Goal: Task Accomplishment & Management: Use online tool/utility

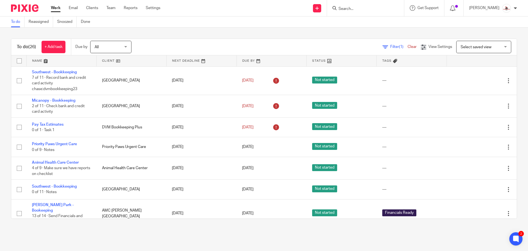
click at [107, 61] on link at bounding box center [132, 60] width 70 height 11
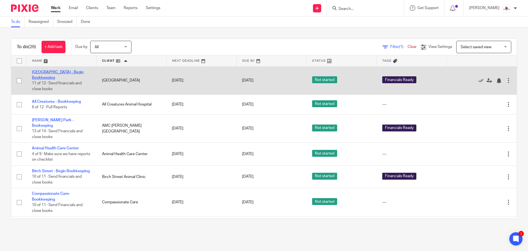
click at [63, 73] on link "[GEOGRAPHIC_DATA] - Begin Bookkeeping" at bounding box center [58, 74] width 52 height 9
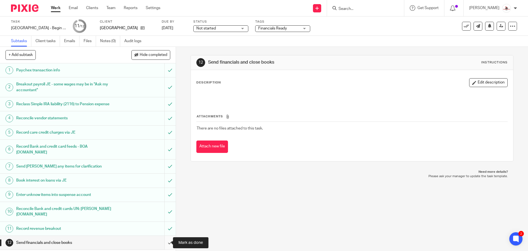
click at [167, 243] on input "submit" at bounding box center [88, 243] width 176 height 14
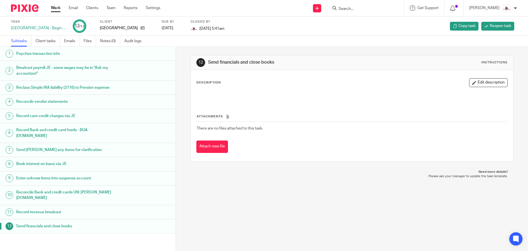
click at [54, 9] on link "Work" at bounding box center [56, 8] width 10 height 6
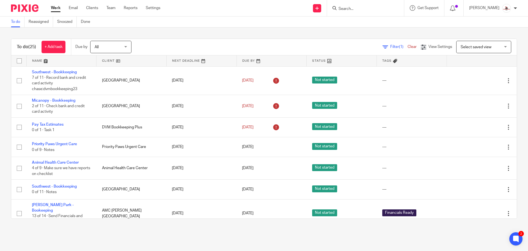
click at [106, 58] on link at bounding box center [132, 60] width 70 height 11
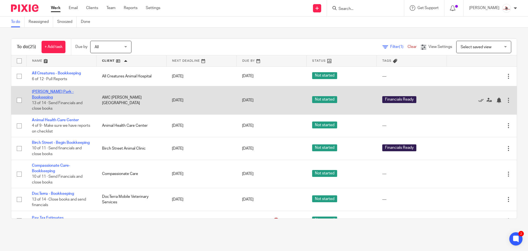
click at [74, 92] on link "[PERSON_NAME] Park - Bookeeping" at bounding box center [53, 94] width 42 height 9
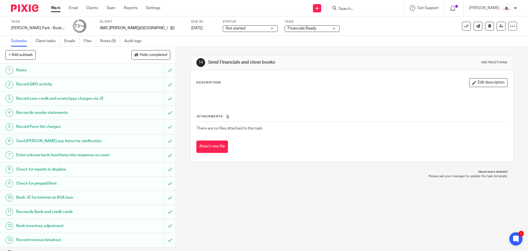
scroll to position [16, 0]
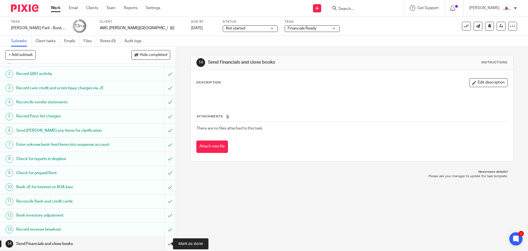
click at [164, 242] on input "submit" at bounding box center [88, 244] width 176 height 14
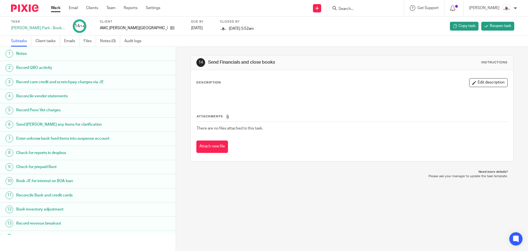
click at [54, 8] on link "Work" at bounding box center [56, 8] width 10 height 6
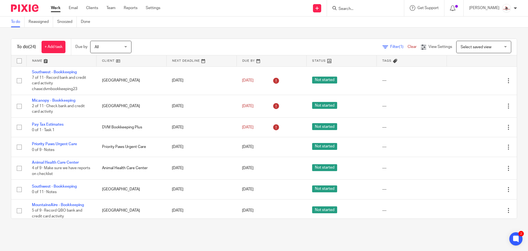
click at [103, 62] on link at bounding box center [132, 60] width 70 height 11
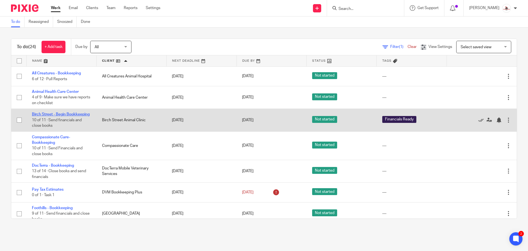
click at [52, 115] on link "Birch Street - Begin Bookkeeping" at bounding box center [61, 114] width 58 height 4
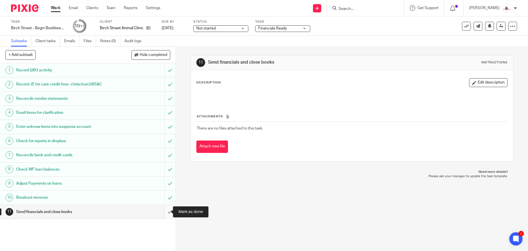
click at [162, 210] on input "submit" at bounding box center [88, 212] width 176 height 14
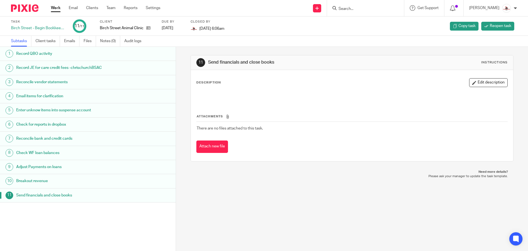
click at [56, 7] on link "Work" at bounding box center [56, 8] width 10 height 6
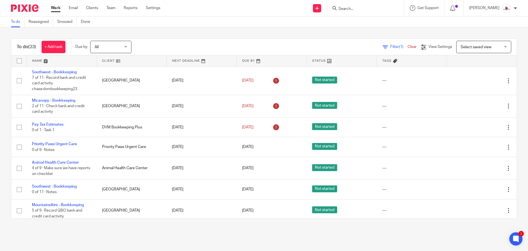
click at [105, 58] on link at bounding box center [132, 60] width 70 height 11
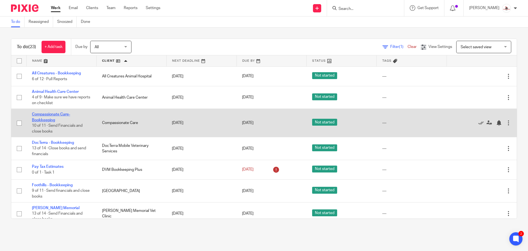
click at [40, 116] on link "Compassionate Care-Bookkeeping" at bounding box center [51, 116] width 38 height 9
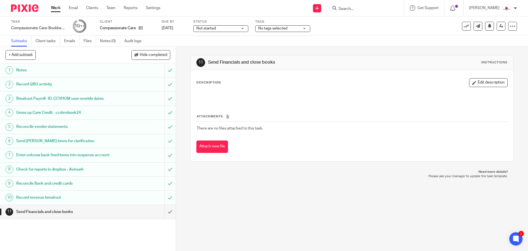
click at [267, 31] on span "No tags selected" at bounding box center [278, 29] width 41 height 6
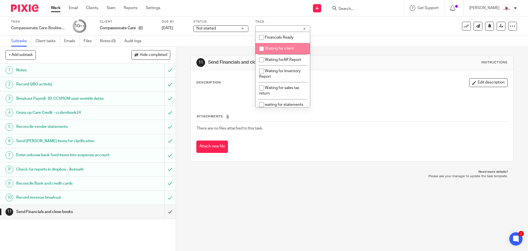
click at [274, 46] on li "Waiting for client" at bounding box center [283, 48] width 54 height 11
checkbox input "true"
click at [342, 29] on div "Task Compassionate Care-Bookkeeping Save Compassionate Care-Bookkeeping 10 /11 …" at bounding box center [222, 26] width 422 height 13
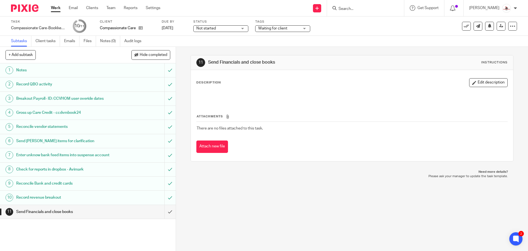
click at [58, 10] on link "Work" at bounding box center [56, 8] width 10 height 6
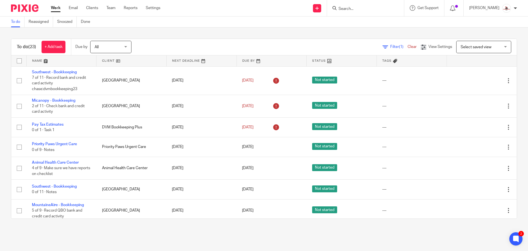
click at [107, 61] on link at bounding box center [132, 60] width 70 height 11
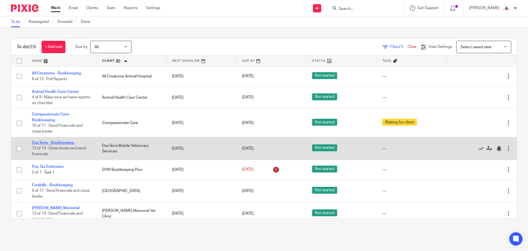
click at [62, 142] on link "DocTerra - Bookkeeping" at bounding box center [53, 143] width 42 height 4
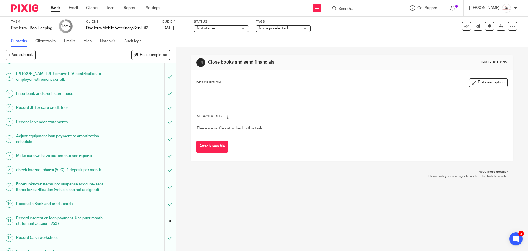
scroll to position [33, 0]
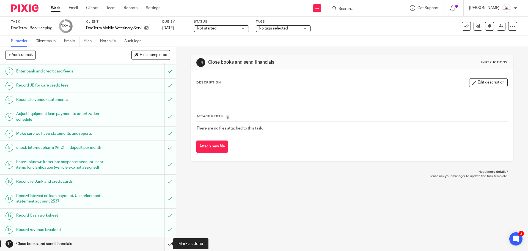
click at [166, 242] on input "submit" at bounding box center [88, 244] width 176 height 14
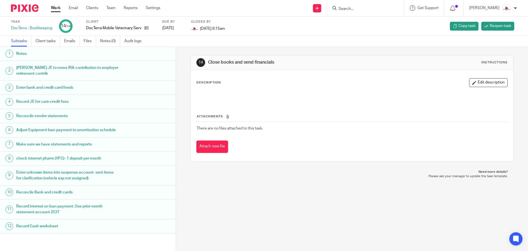
click at [57, 9] on link "Work" at bounding box center [56, 8] width 10 height 6
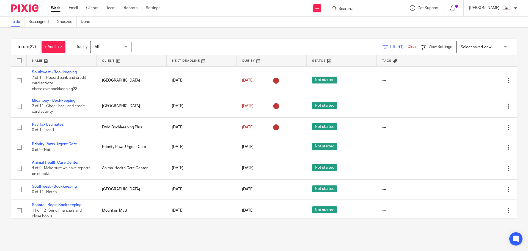
click at [104, 61] on link at bounding box center [132, 60] width 70 height 11
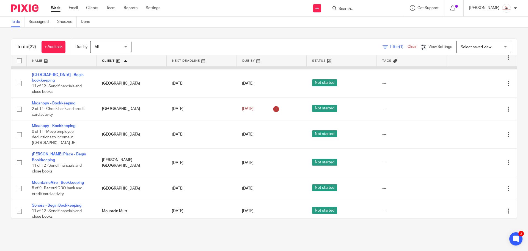
scroll to position [165, 0]
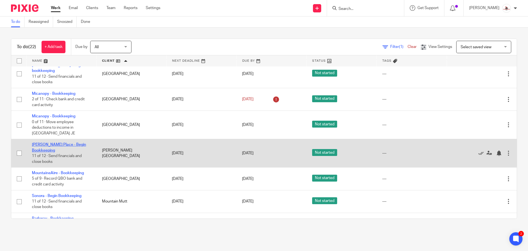
click at [47, 143] on link "[PERSON_NAME] Place - Begin Bookkeeping" at bounding box center [59, 147] width 54 height 9
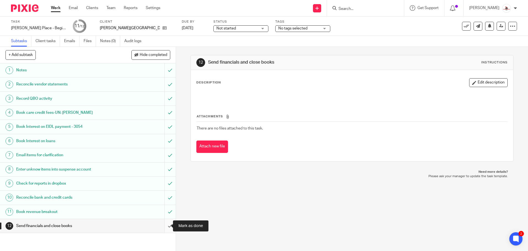
click at [163, 226] on input "submit" at bounding box center [88, 226] width 176 height 14
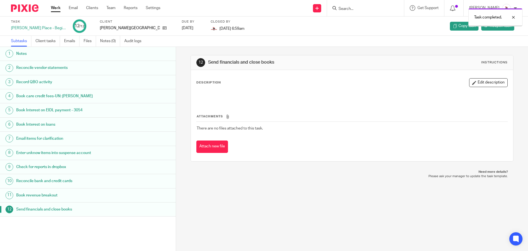
click at [56, 9] on link "Work" at bounding box center [56, 8] width 10 height 6
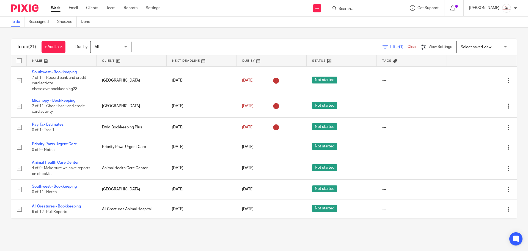
click at [103, 61] on link at bounding box center [132, 60] width 70 height 11
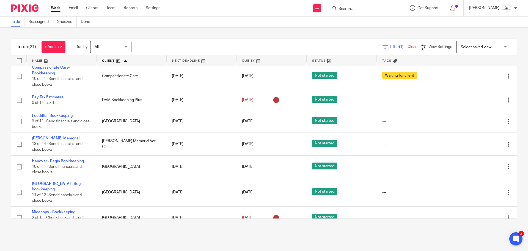
scroll to position [55, 0]
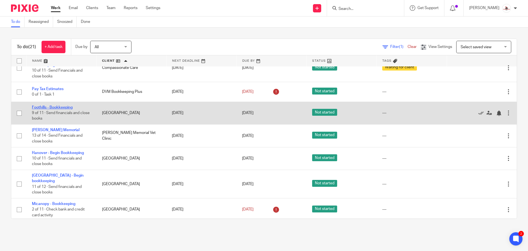
click at [60, 107] on link "Foothills - Bookkeeping" at bounding box center [52, 107] width 41 height 4
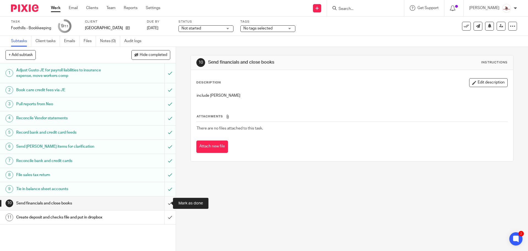
click at [164, 203] on input "submit" at bounding box center [88, 203] width 176 height 14
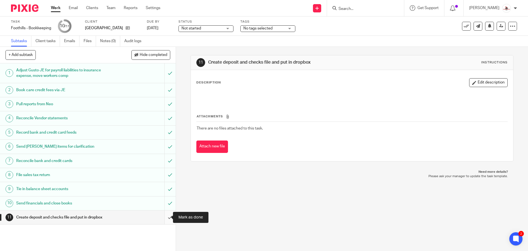
click at [165, 217] on input "submit" at bounding box center [88, 217] width 176 height 14
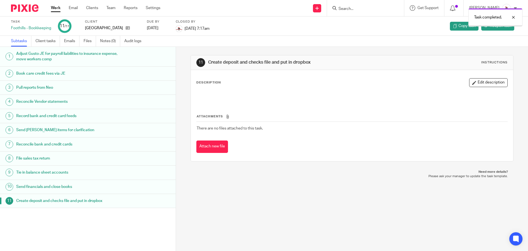
click at [55, 9] on link "Work" at bounding box center [56, 8] width 10 height 6
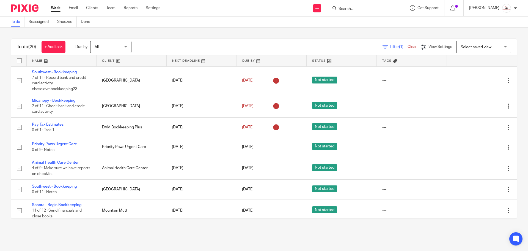
click at [106, 60] on link at bounding box center [132, 60] width 70 height 11
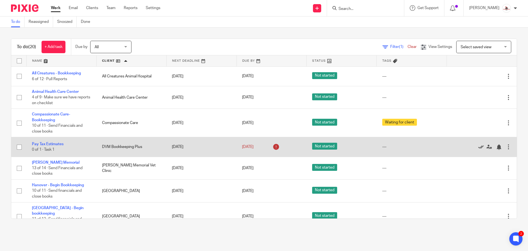
click at [479, 146] on icon at bounding box center [482, 147] width 6 height 6
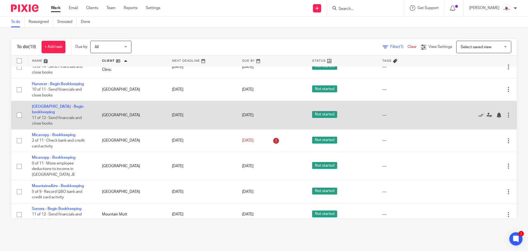
scroll to position [39, 0]
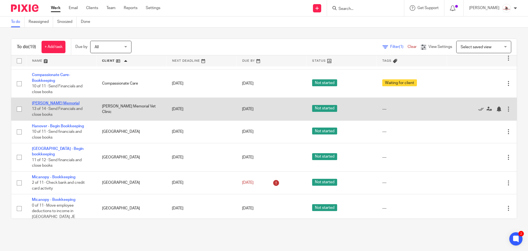
click at [47, 103] on link "[PERSON_NAME] Memorial" at bounding box center [56, 103] width 48 height 4
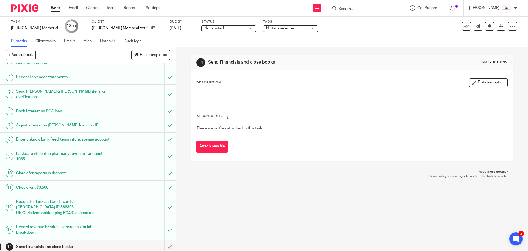
scroll to position [44, 0]
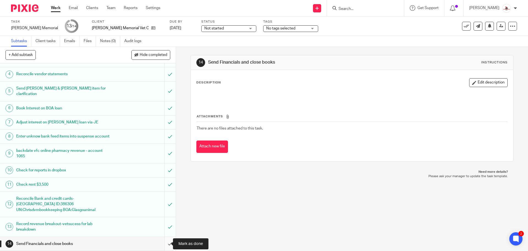
click at [165, 245] on input "submit" at bounding box center [88, 244] width 176 height 14
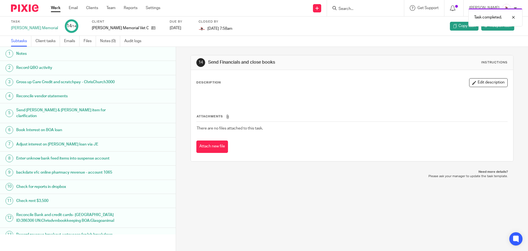
click at [55, 8] on link "Work" at bounding box center [56, 8] width 10 height 6
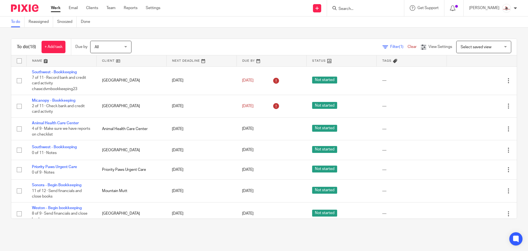
click at [107, 61] on link at bounding box center [132, 60] width 70 height 11
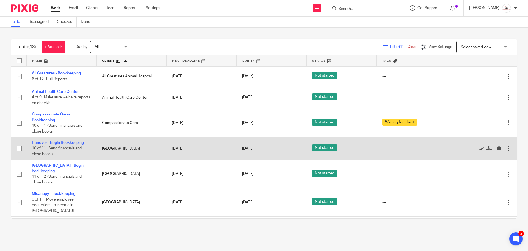
click at [69, 141] on link "Hanover - Begin Bookkeeping" at bounding box center [58, 143] width 52 height 4
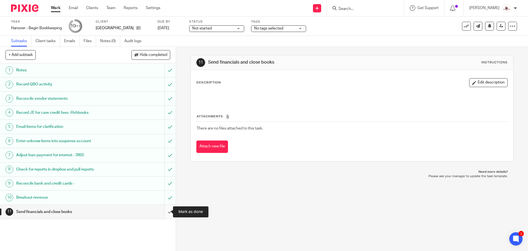
click at [166, 213] on input "submit" at bounding box center [88, 212] width 176 height 14
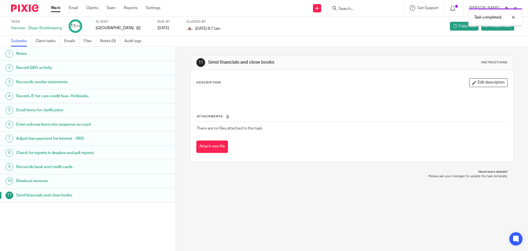
click at [55, 8] on link "Work" at bounding box center [56, 8] width 10 height 6
